Goal: Information Seeking & Learning: Learn about a topic

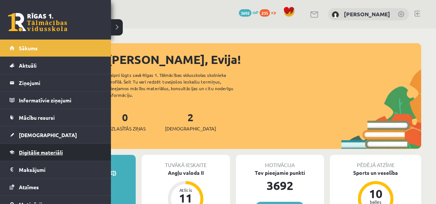
click at [32, 150] on span "Digitālie materiāli" at bounding box center [41, 152] width 44 height 7
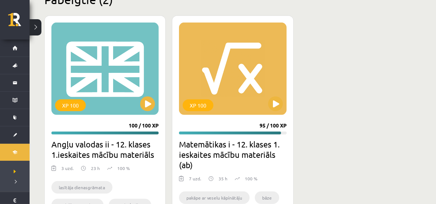
scroll to position [941, 0]
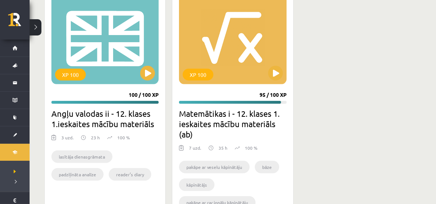
click at [336, 57] on div "XP 100 100 / 100 XP Angļu valodas ii - 12. klases 1.ieskaites mācību materiāls …" at bounding box center [232, 104] width 377 height 239
click at [344, 49] on div "XP 100 100 / 100 XP Angļu valodas ii - 12. klases 1.ieskaites mācību materiāls …" at bounding box center [232, 104] width 377 height 239
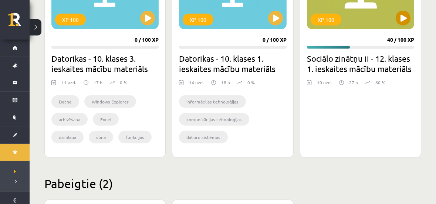
scroll to position [673, 0]
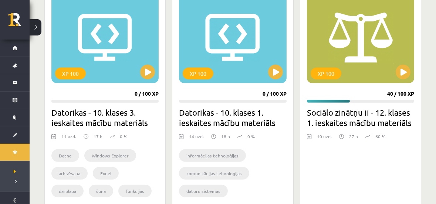
click at [403, 69] on button at bounding box center [403, 72] width 15 height 15
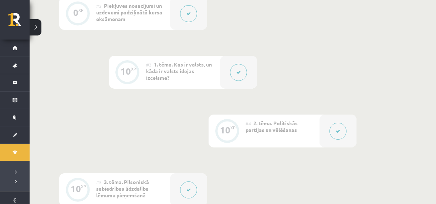
scroll to position [403, 0]
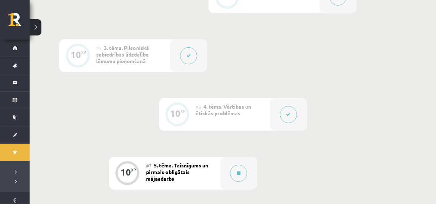
click at [377, 41] on div "0 XP #1 Pirms sāc mācīties! Ievada daļa. 0 XP #2 Piekļuves nosacījumi un uzdevu…" at bounding box center [232, 85] width 347 height 562
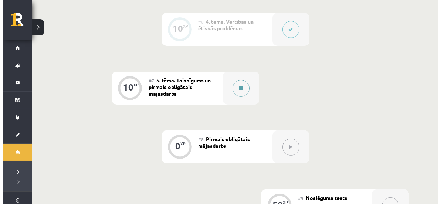
scroll to position [493, 0]
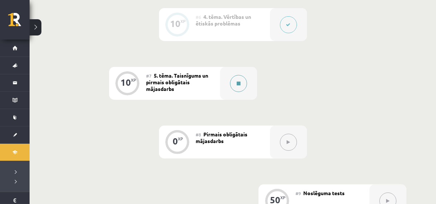
click at [238, 82] on icon at bounding box center [239, 83] width 4 height 4
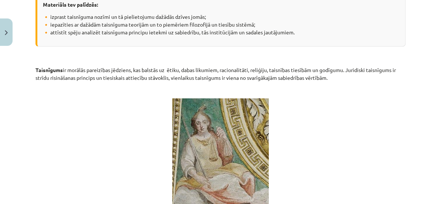
scroll to position [179, 0]
click at [223, 68] on p "Taisnīgums ir morālās pareizības jēdziens, kas balstās uz ētiku, dabas likumiem…" at bounding box center [221, 73] width 370 height 16
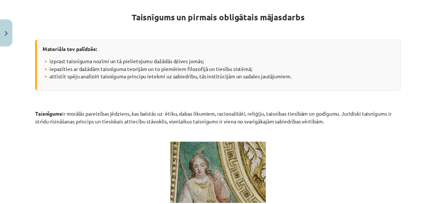
scroll to position [0, 0]
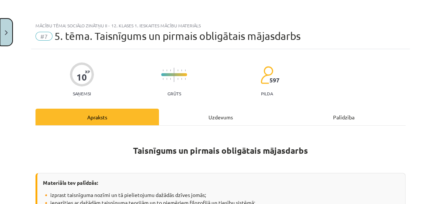
click at [6, 31] on img "Close" at bounding box center [6, 32] width 3 height 5
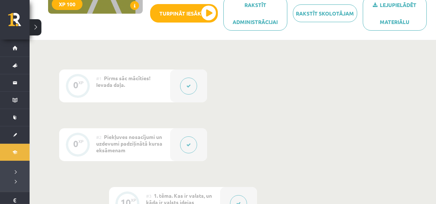
scroll to position [90, 0]
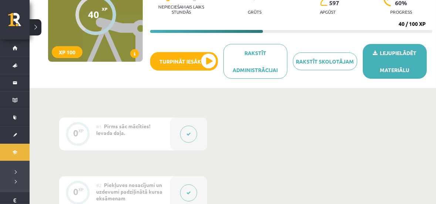
click at [394, 51] on link "Lejupielādēt materiālu" at bounding box center [395, 61] width 64 height 35
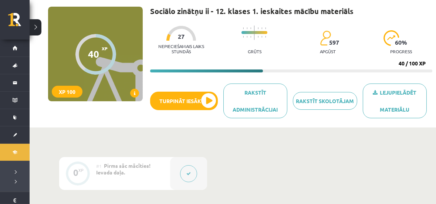
scroll to position [0, 0]
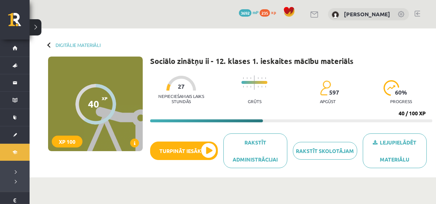
click at [418, 12] on link at bounding box center [418, 14] width 6 height 6
